Goal: Navigation & Orientation: Find specific page/section

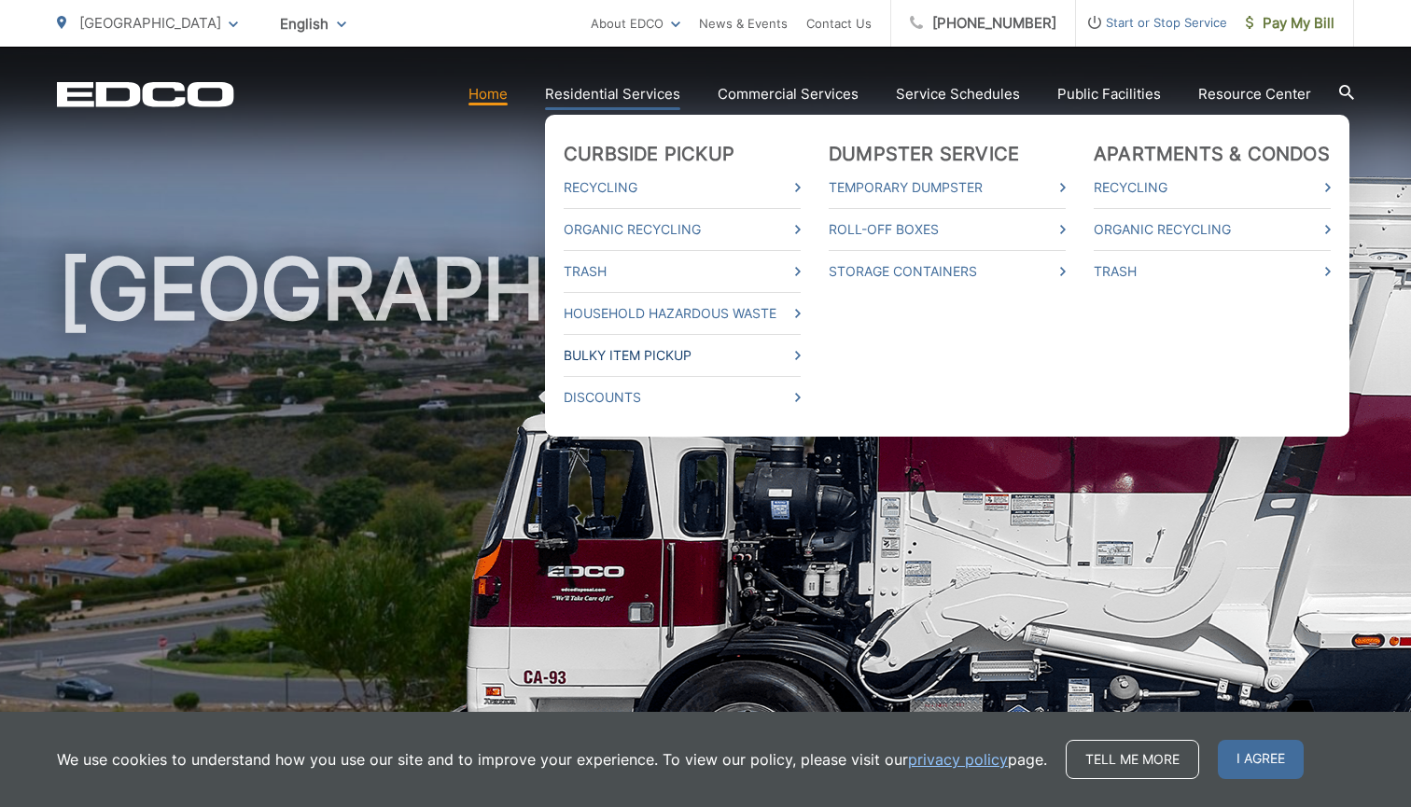
click at [625, 360] on link "Bulky Item Pickup" at bounding box center [682, 355] width 237 height 22
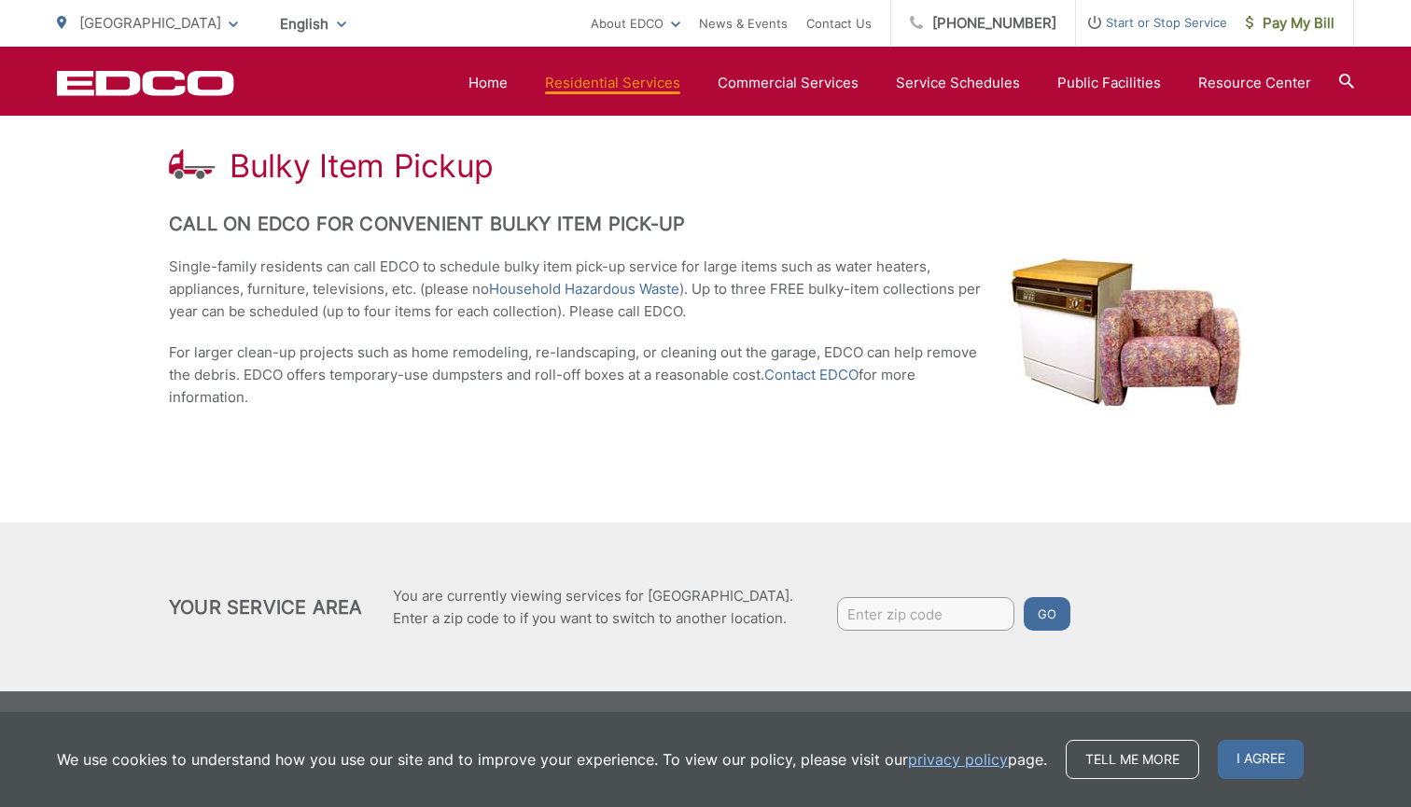
scroll to position [338, 0]
click at [919, 605] on input "Enter zip code" at bounding box center [925, 614] width 177 height 34
type input "90275"
click at [1051, 614] on button "Go" at bounding box center [1047, 614] width 47 height 34
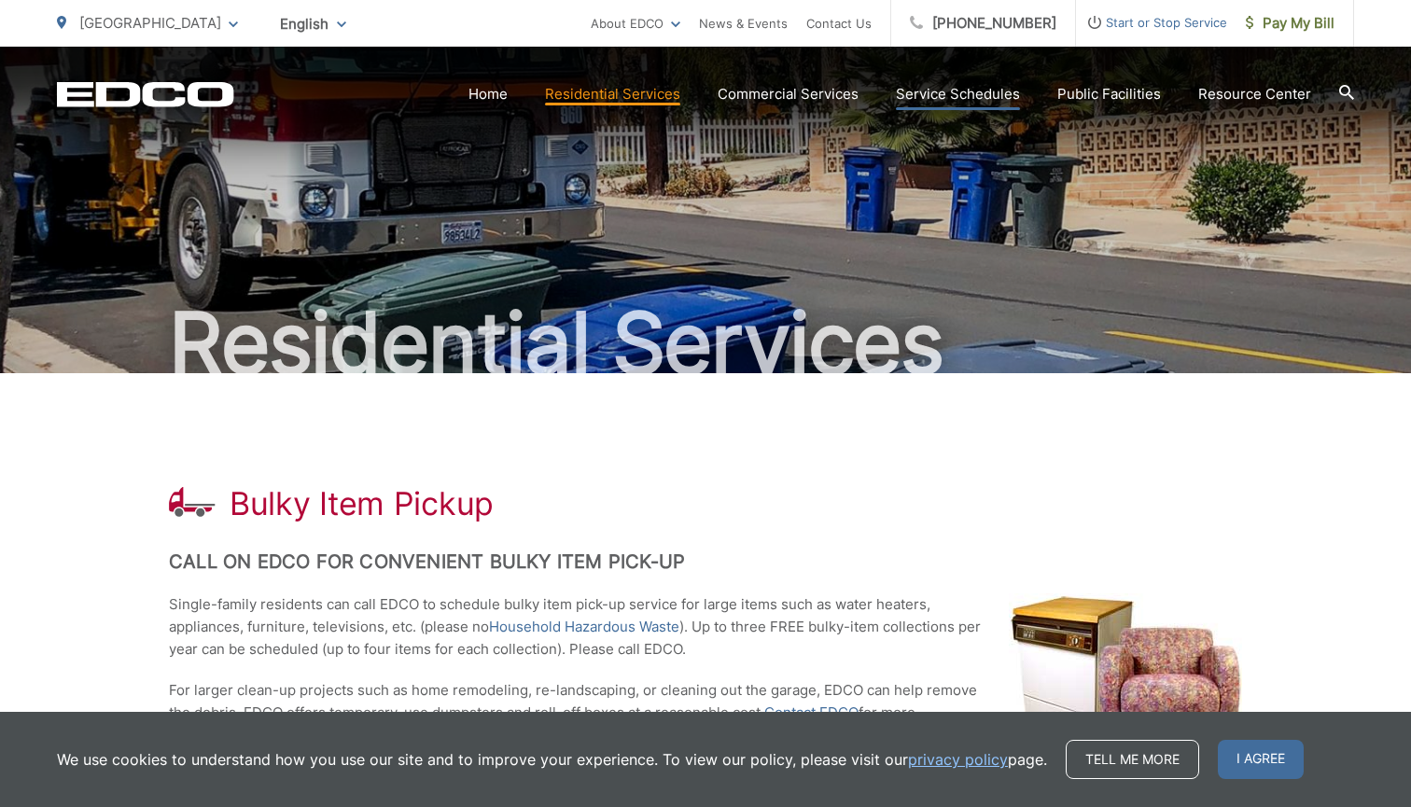
click at [979, 92] on link "Service Schedules" at bounding box center [958, 94] width 124 height 22
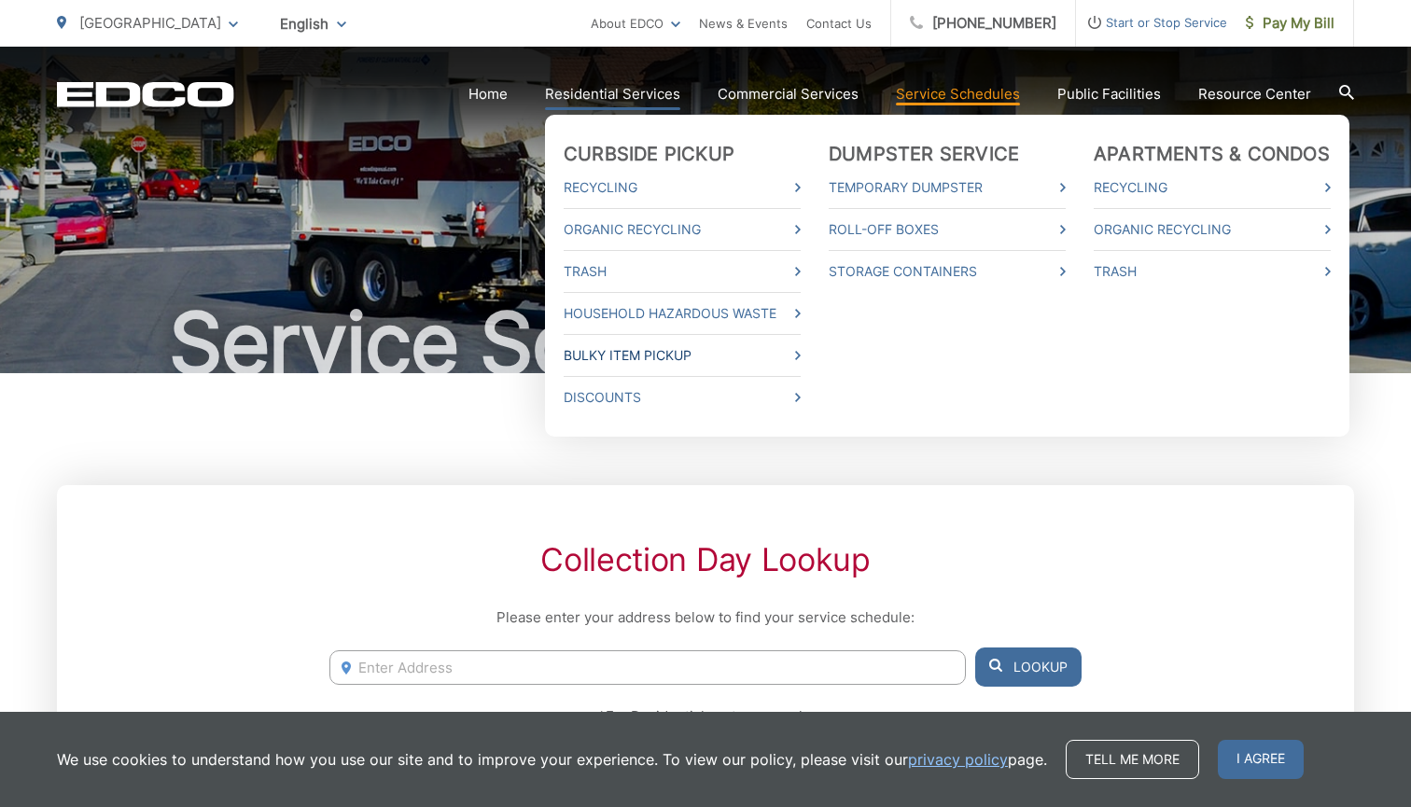
click at [801, 356] on icon at bounding box center [798, 355] width 6 height 9
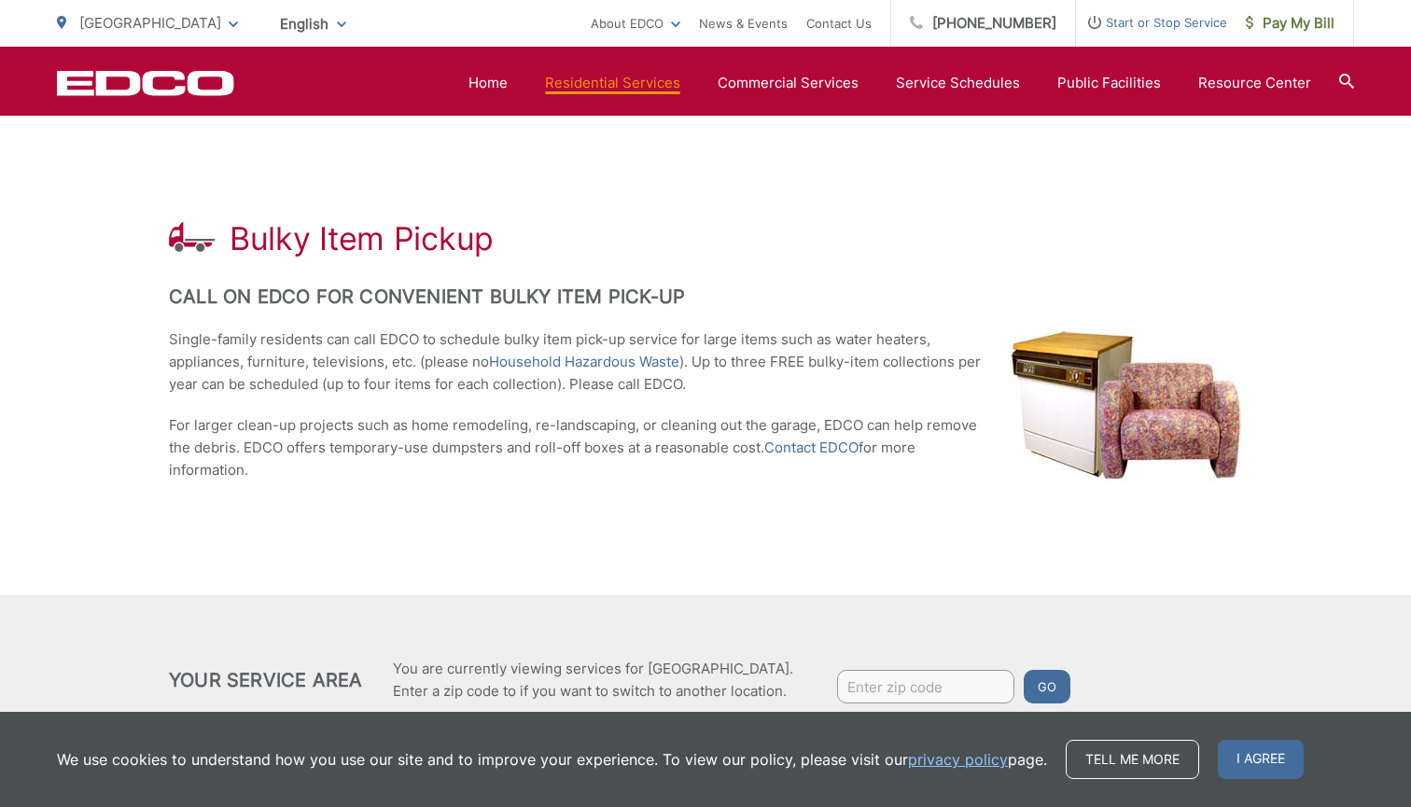
scroll to position [249, 0]
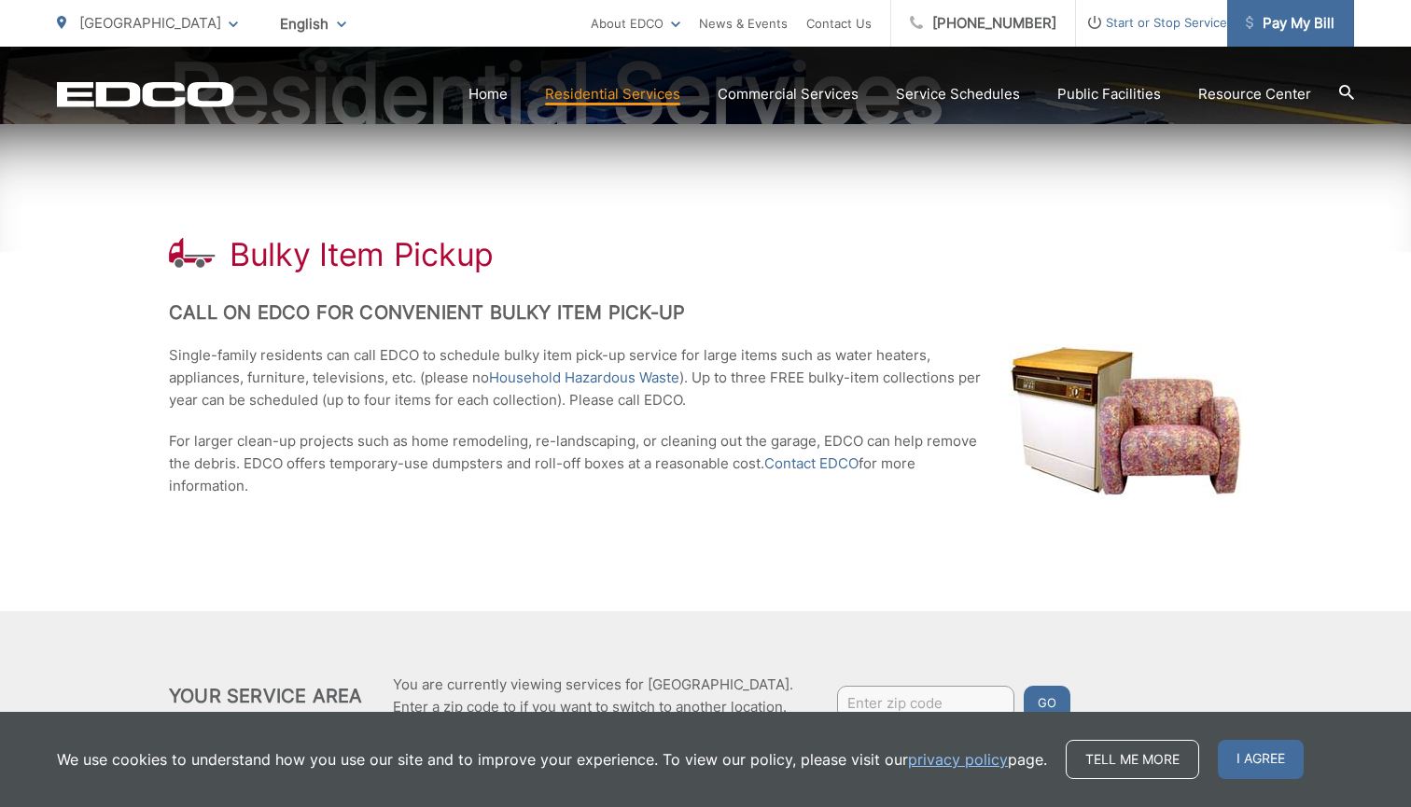
click at [1281, 30] on span "Pay My Bill" at bounding box center [1290, 23] width 89 height 22
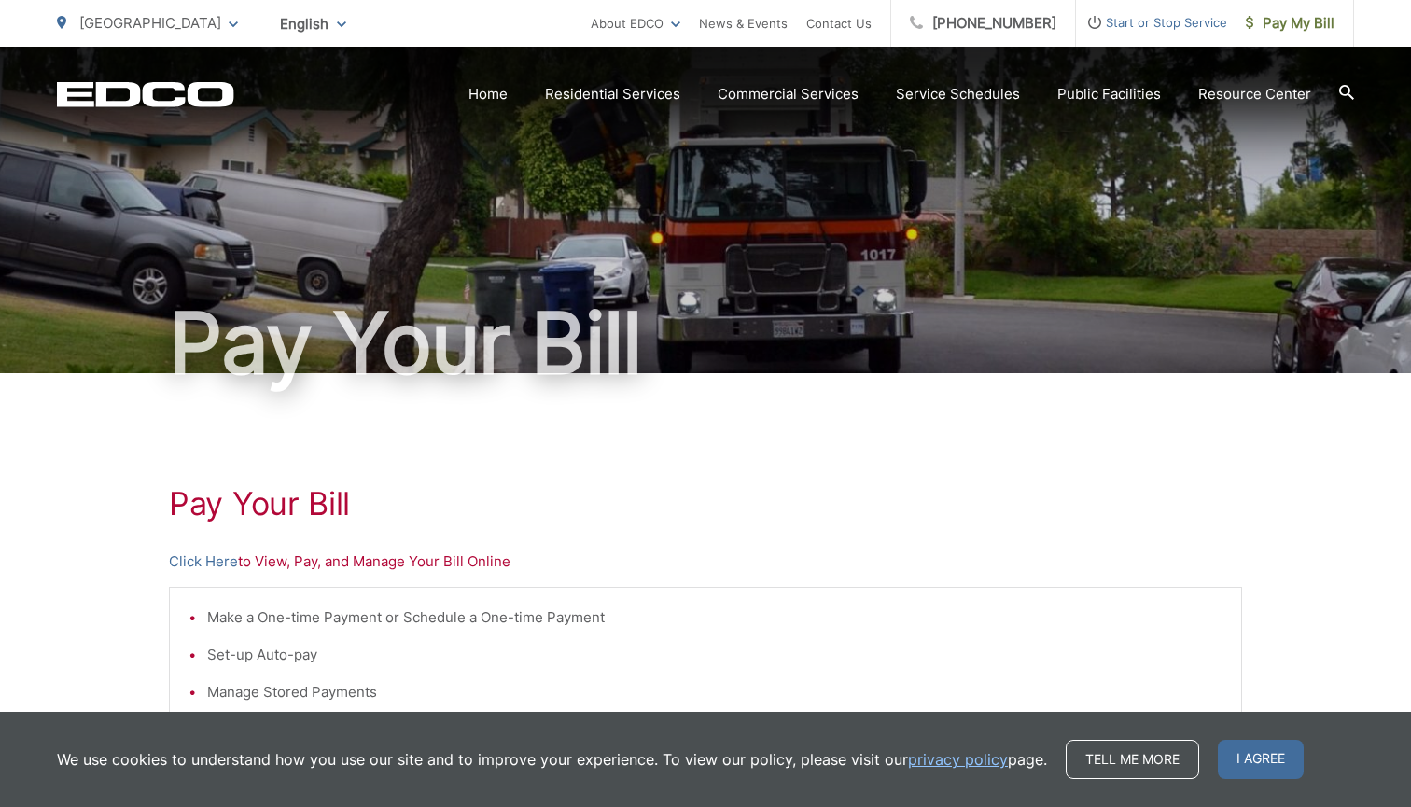
click at [108, 23] on span "[GEOGRAPHIC_DATA]" at bounding box center [150, 23] width 142 height 18
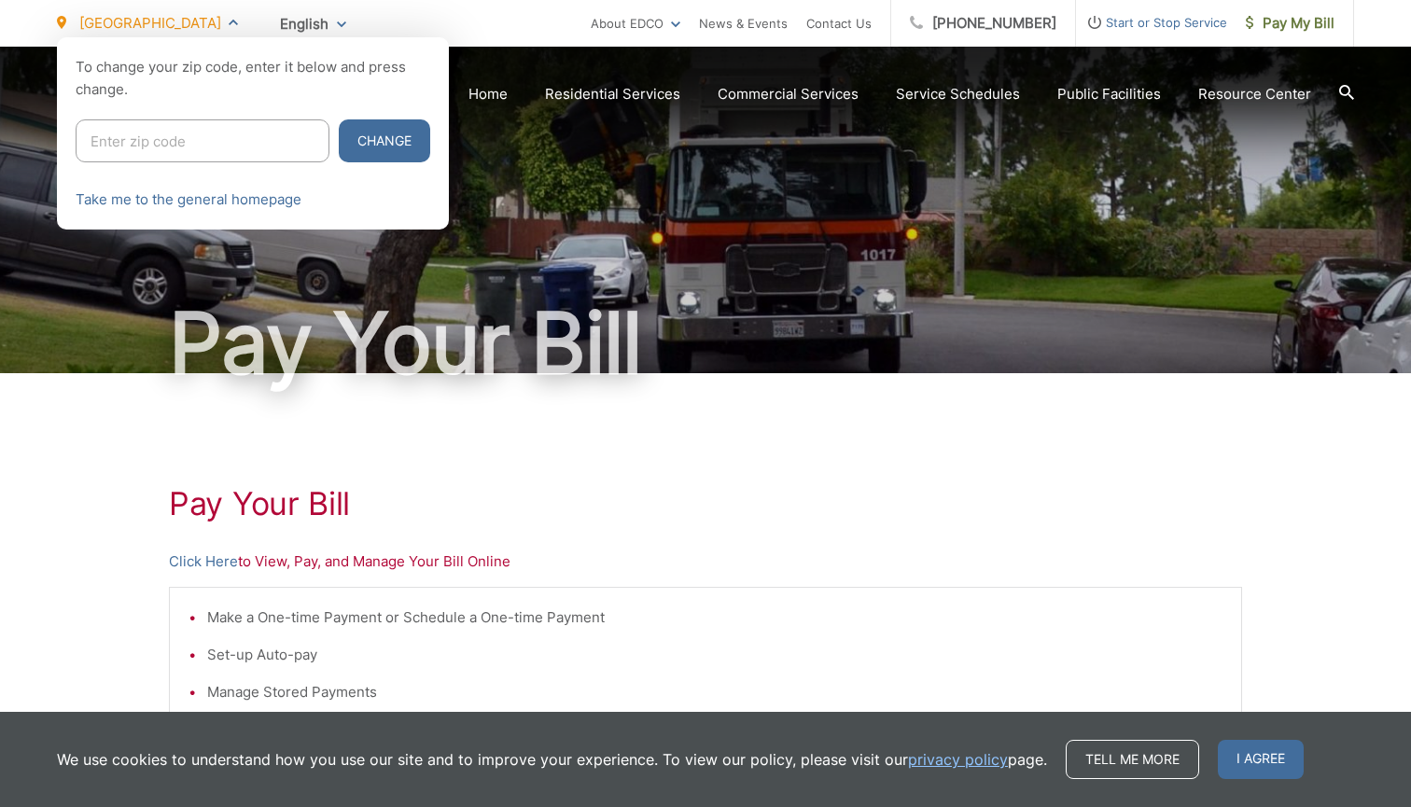
click at [623, 356] on div at bounding box center [705, 440] width 1411 height 807
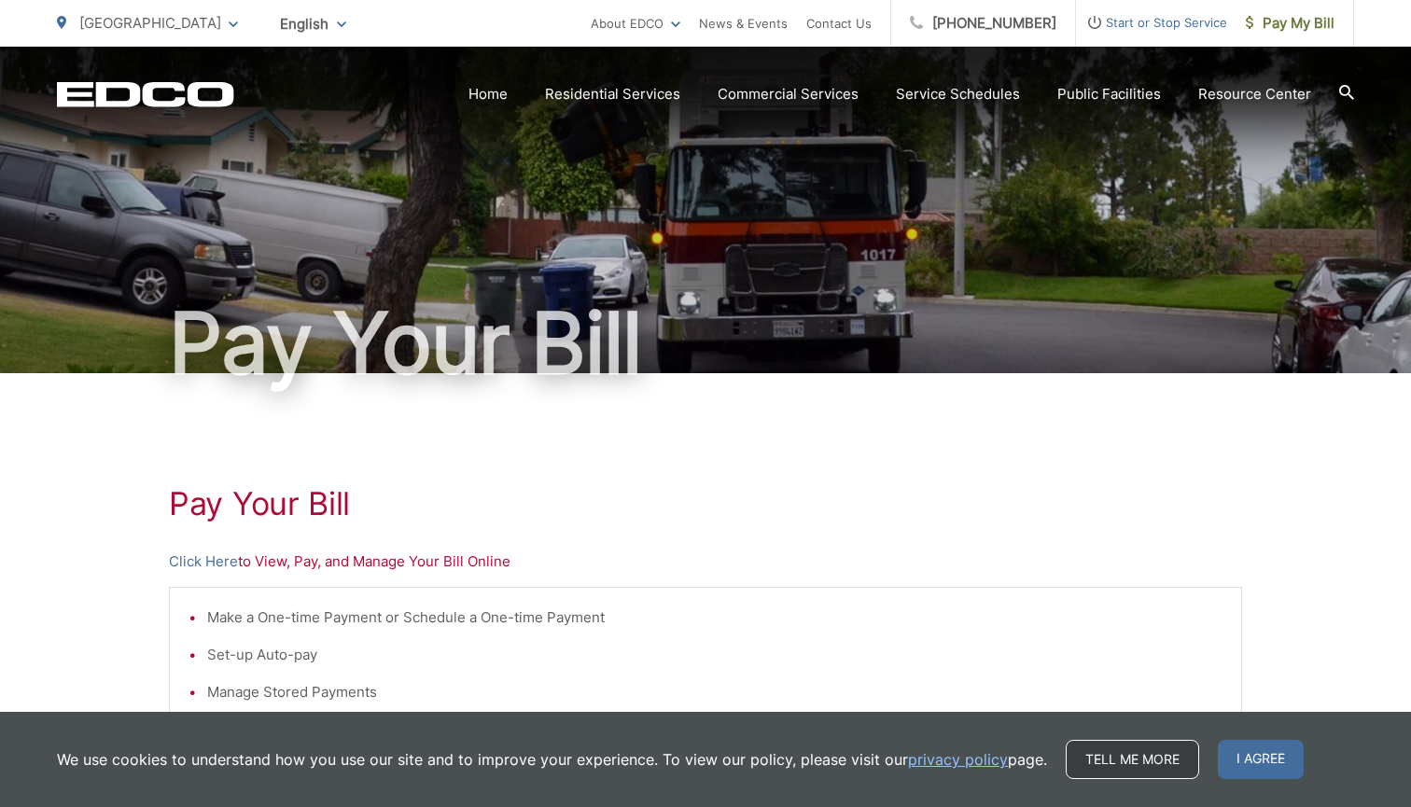
click at [1165, 761] on link "Tell me more" at bounding box center [1132, 759] width 133 height 39
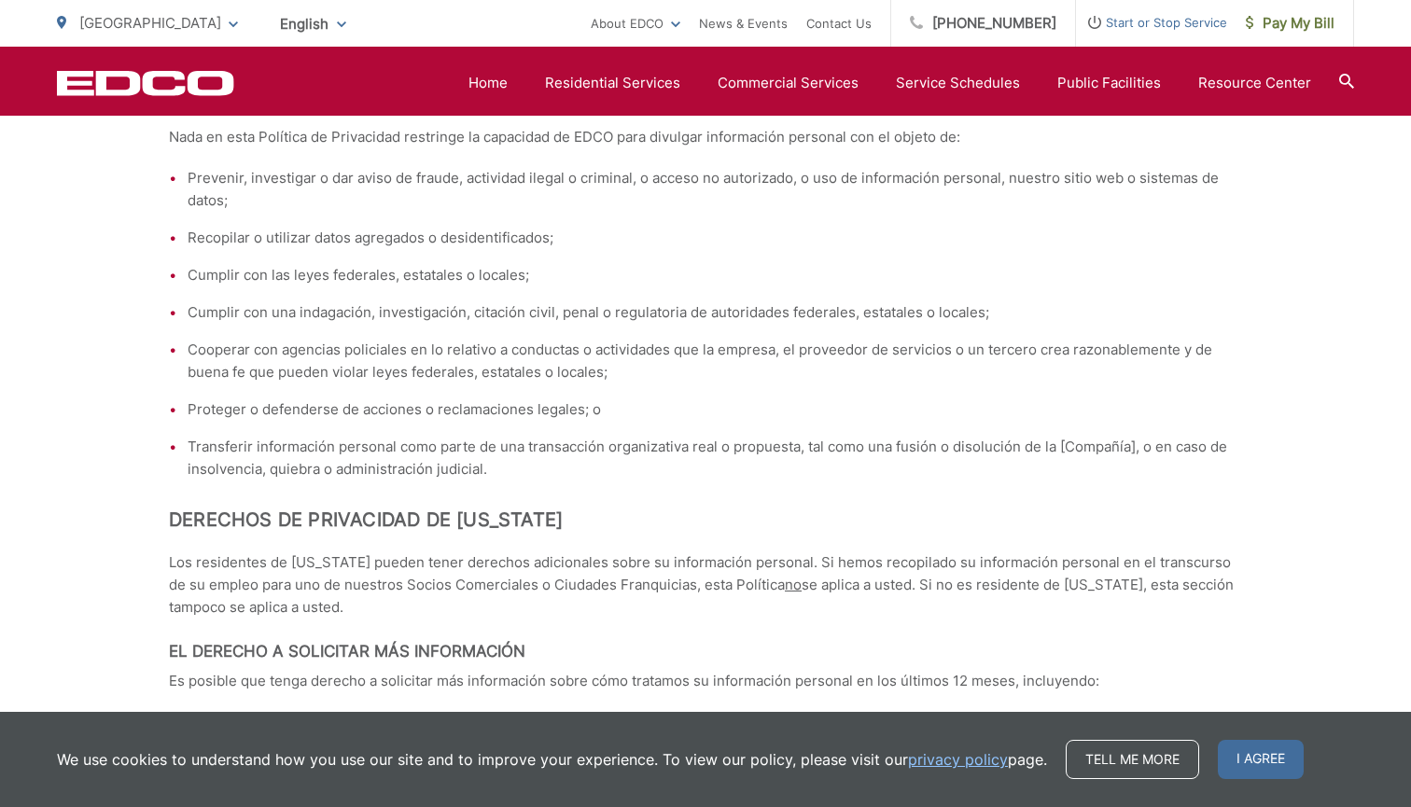
scroll to position [6699, 0]
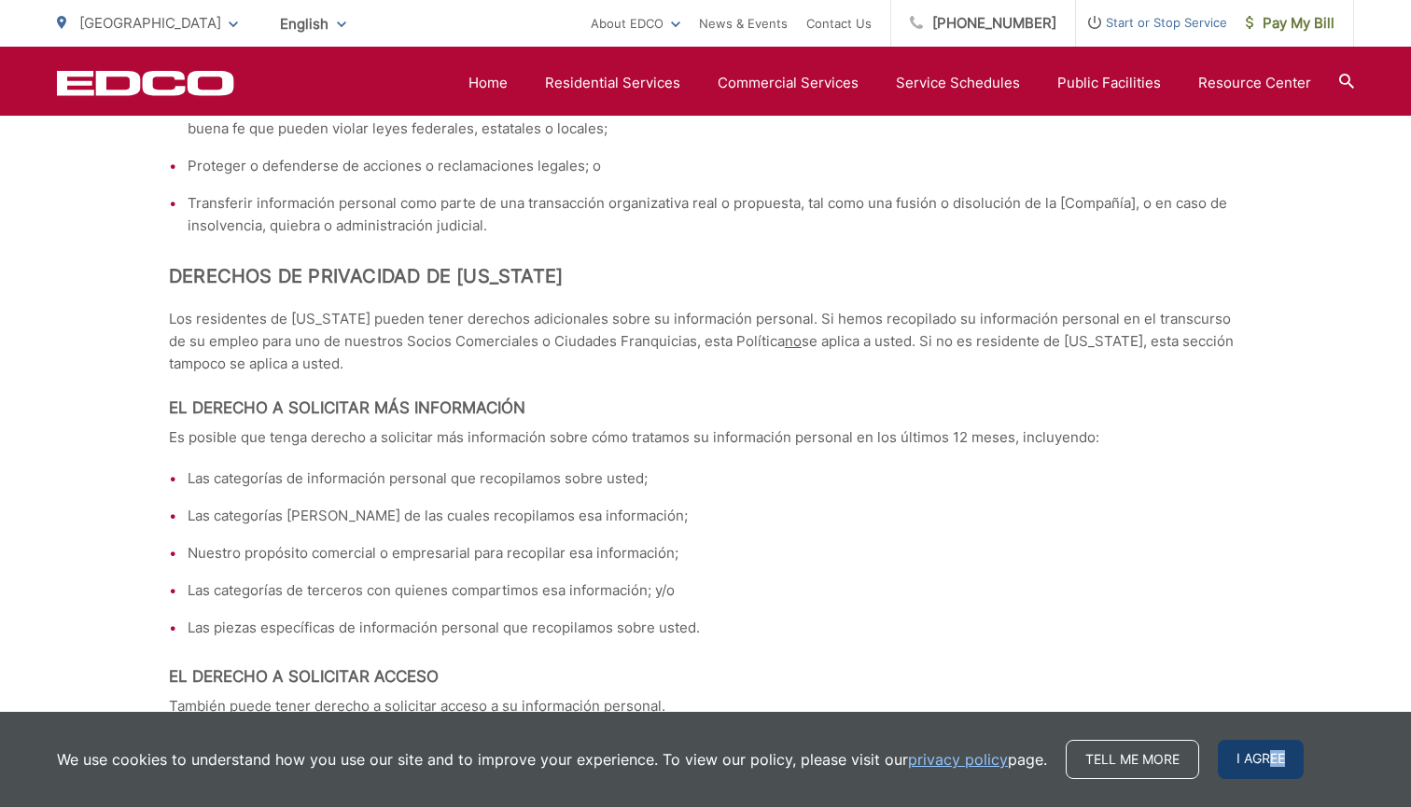
click at [1266, 765] on span "I agree" at bounding box center [1261, 759] width 86 height 39
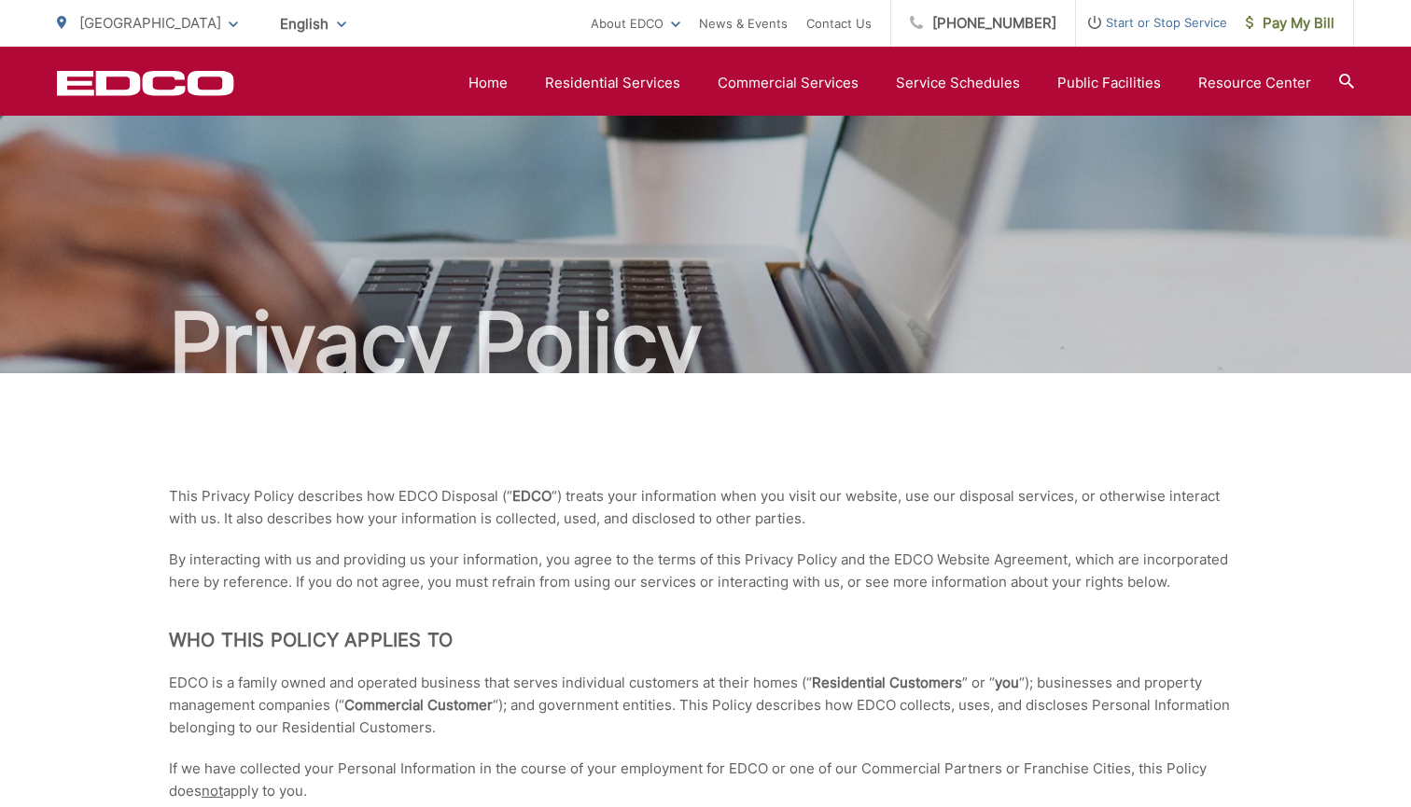
scroll to position [0, 0]
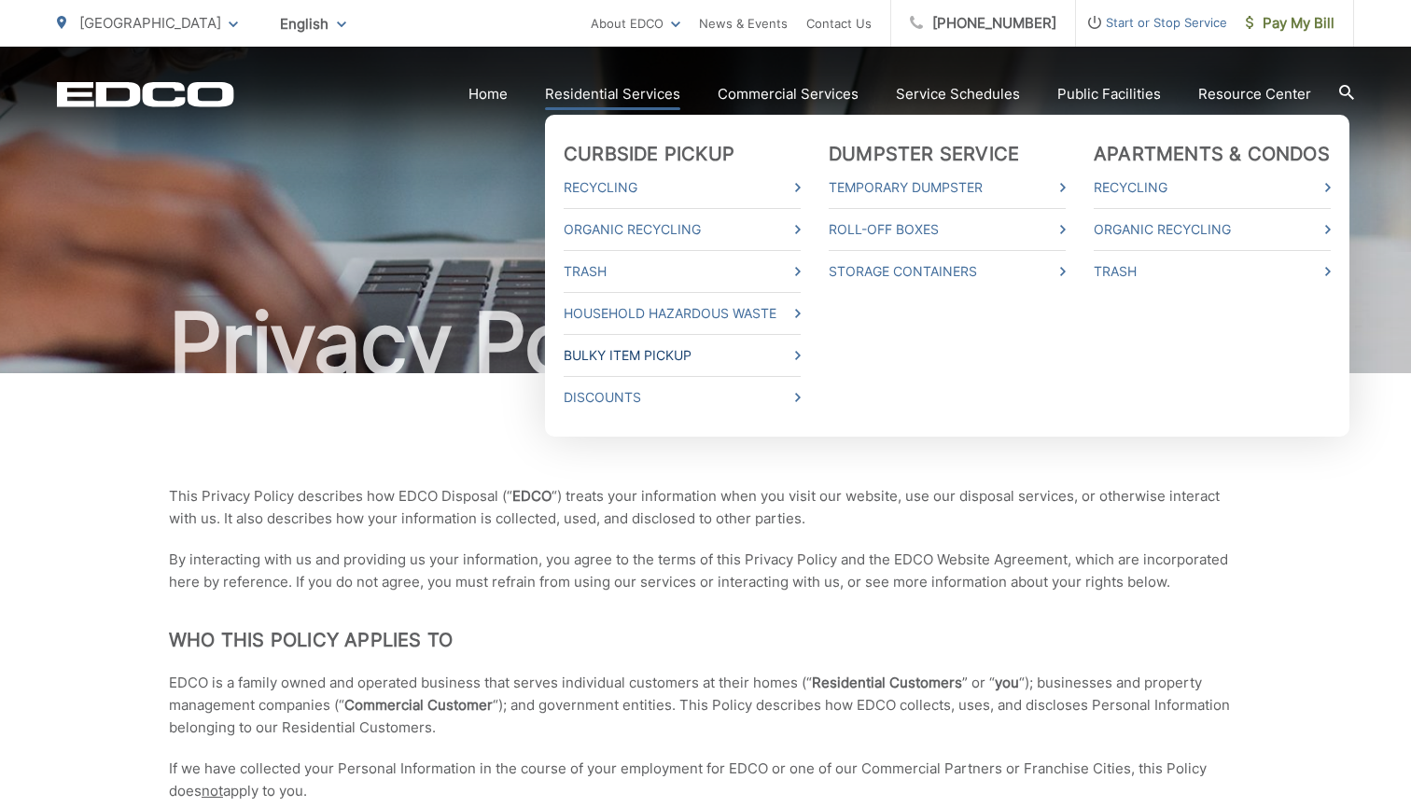
click at [605, 361] on link "Bulky Item Pickup" at bounding box center [682, 355] width 237 height 22
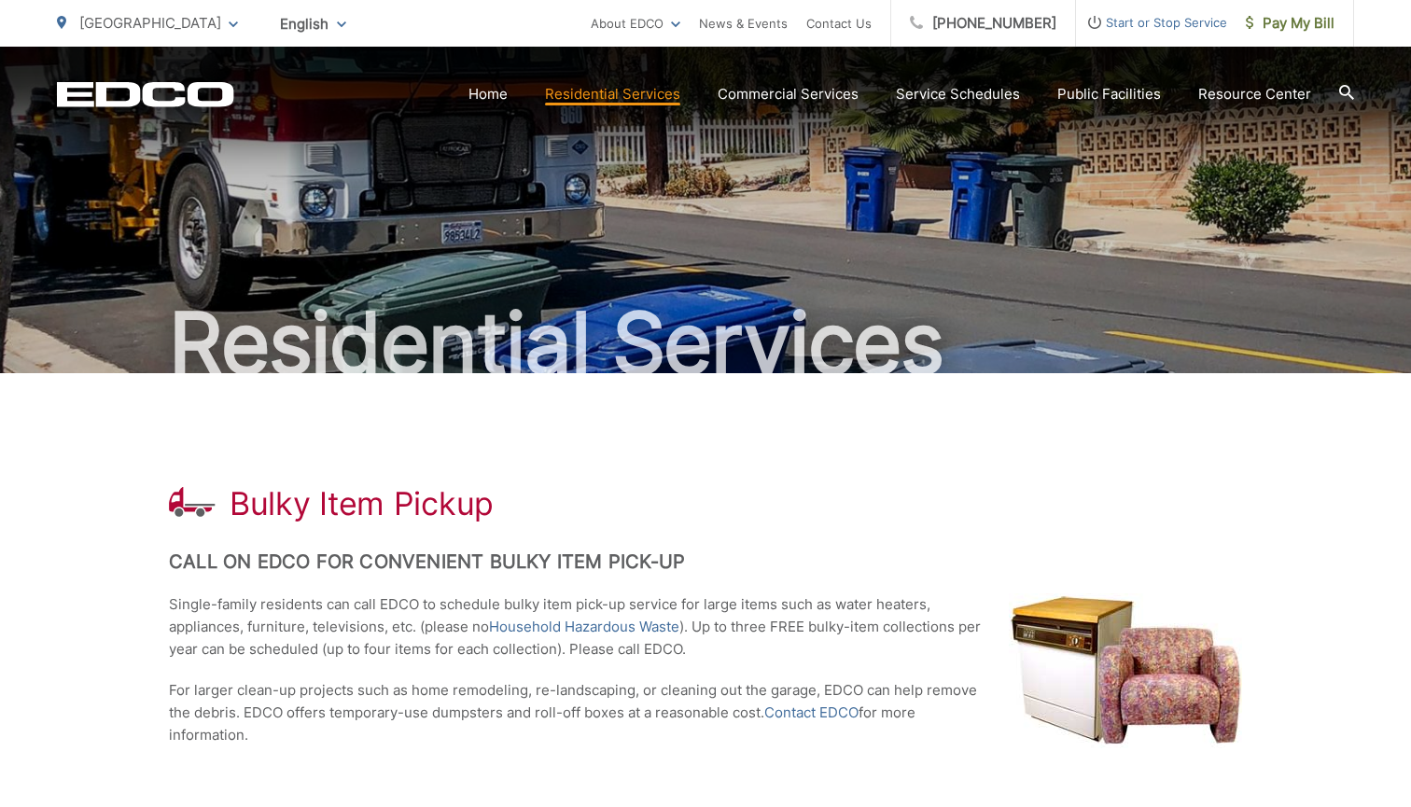
click at [297, 512] on h1 "Bulky Item Pickup" at bounding box center [362, 503] width 264 height 37
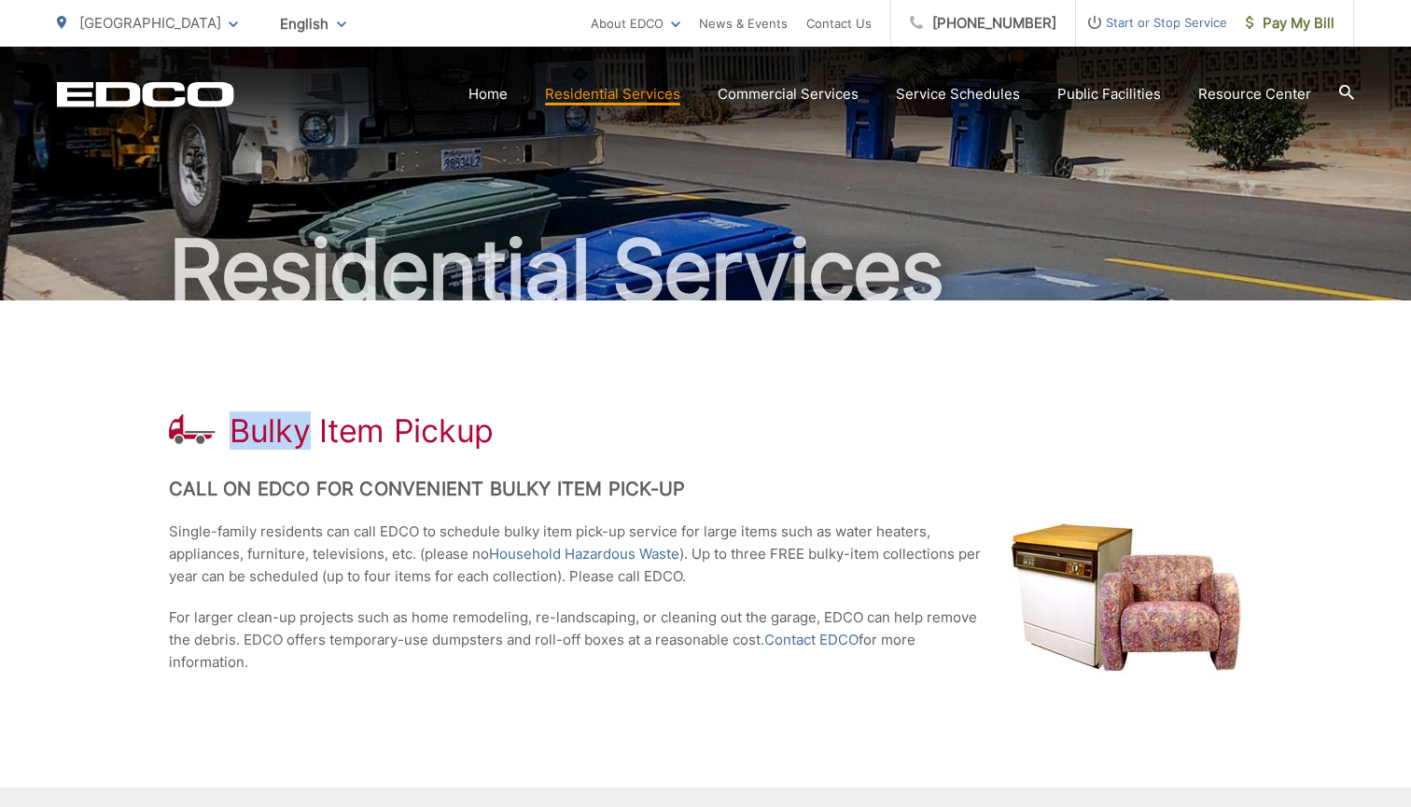
scroll to position [82, 0]
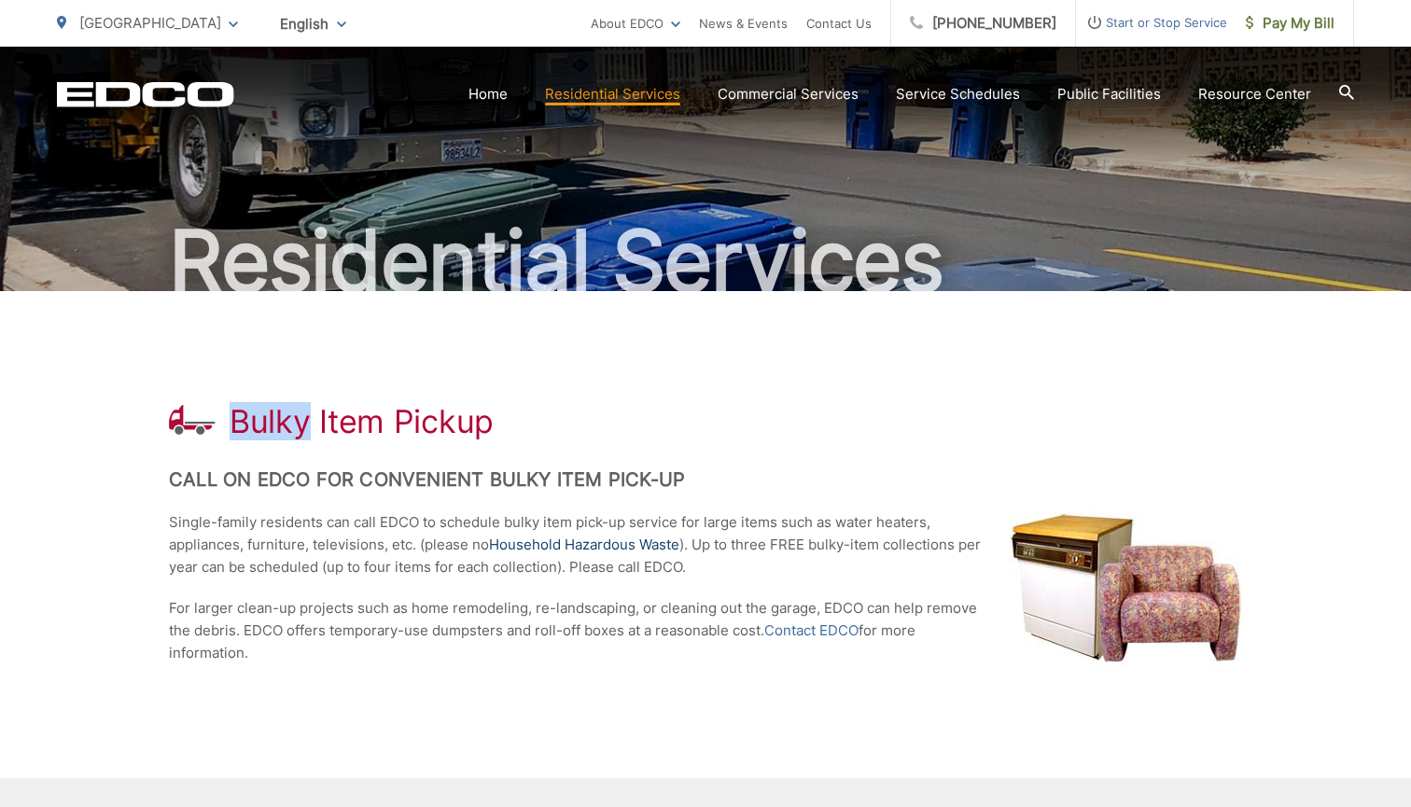
click at [569, 539] on link "Household Hazardous Waste" at bounding box center [584, 545] width 190 height 22
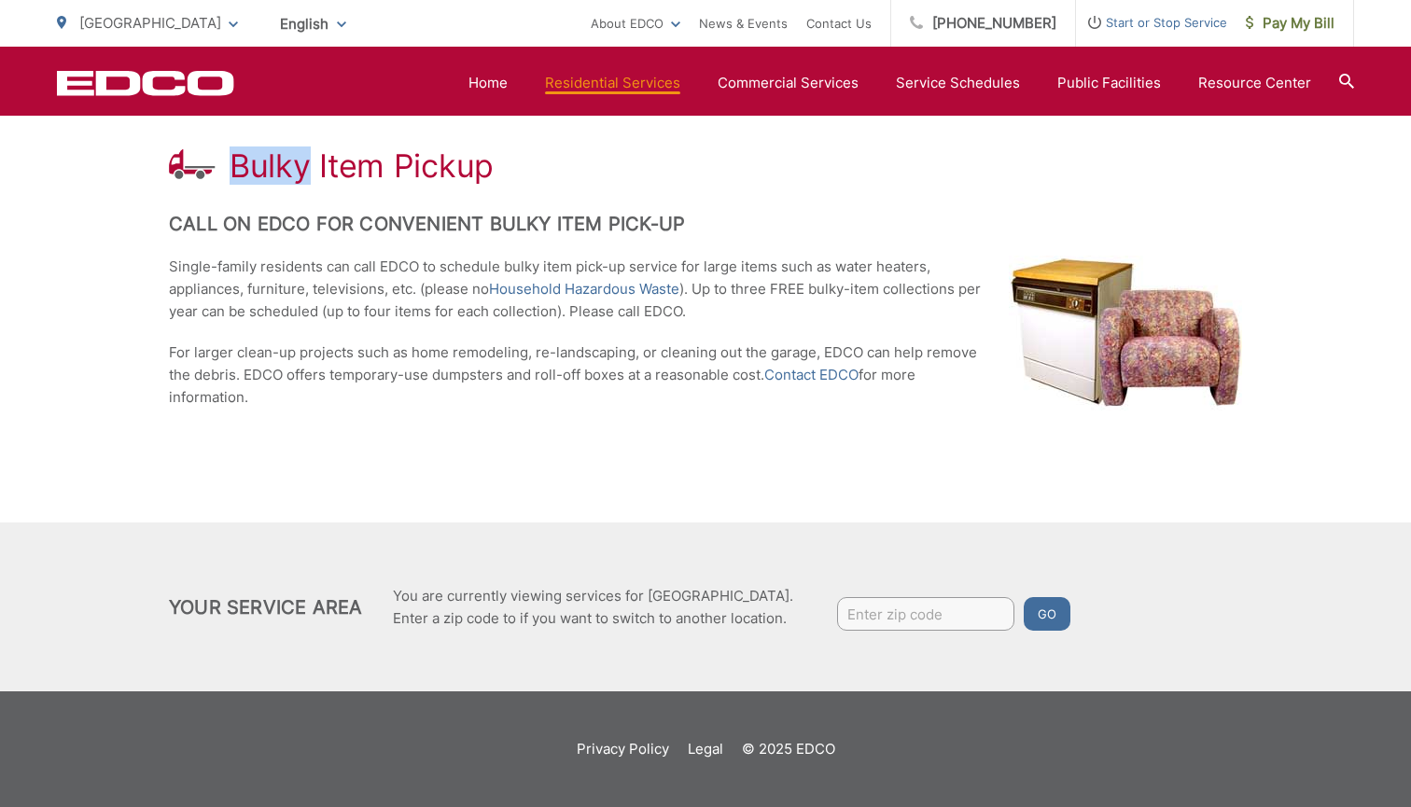
scroll to position [338, 0]
click at [833, 376] on link "Contact EDCO" at bounding box center [811, 375] width 94 height 22
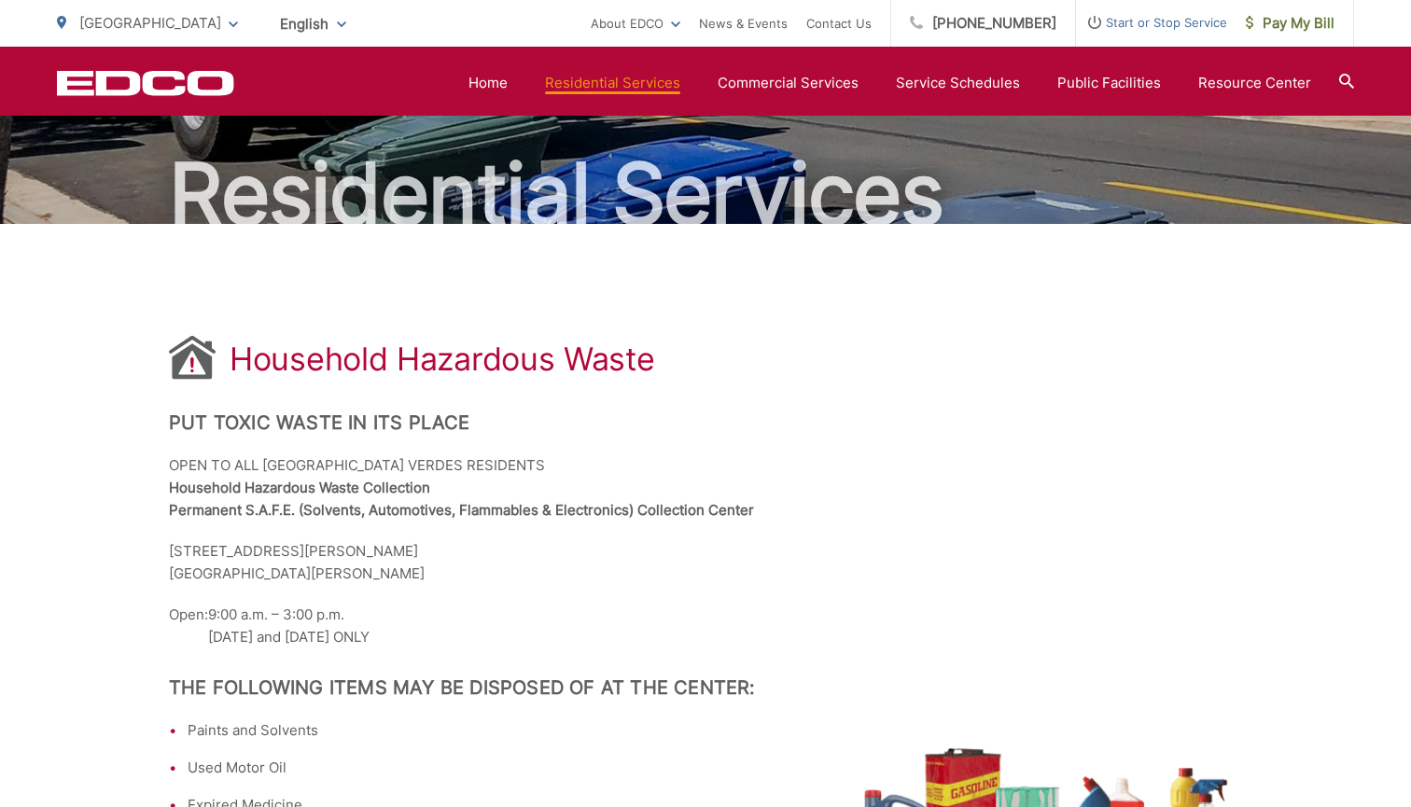
scroll to position [5, 0]
